Goal: Transaction & Acquisition: Purchase product/service

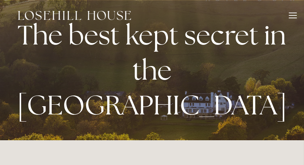
click at [292, 15] on div at bounding box center [293, 17] width 8 height 8
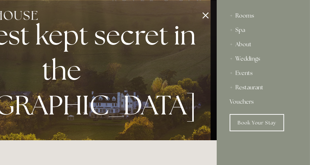
click at [247, 15] on div "Rooms" at bounding box center [263, 16] width 67 height 14
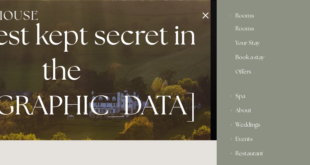
click at [247, 69] on link "Offers" at bounding box center [263, 74] width 56 height 11
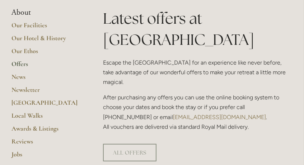
scroll to position [151, 0]
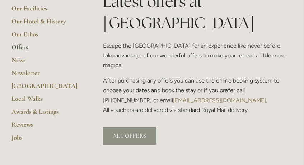
click at [135, 127] on link "ALL OFFERS" at bounding box center [129, 136] width 53 height 18
